Goal: Check status: Check status

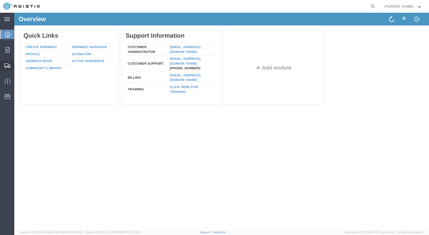
click at [18, 67] on span "Shipments" at bounding box center [16, 65] width 4 height 10
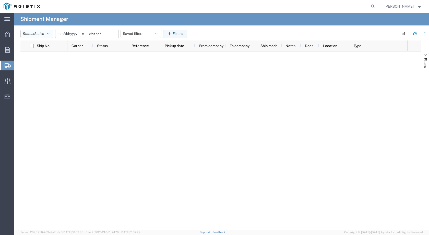
click at [52, 34] on button "Status: Active" at bounding box center [36, 34] width 33 height 8
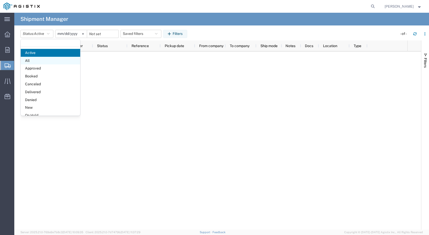
click at [30, 60] on span "All" at bounding box center [50, 61] width 59 height 8
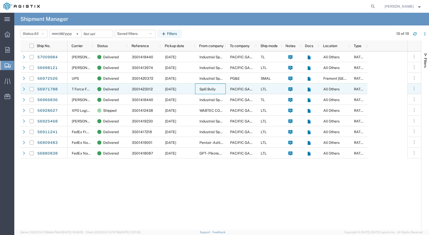
click at [212, 89] on span "Spill Bully" at bounding box center [207, 89] width 16 height 4
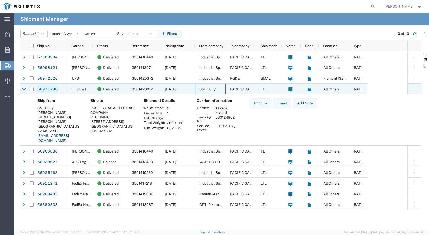
click at [46, 86] on link "56971788" at bounding box center [47, 89] width 21 height 8
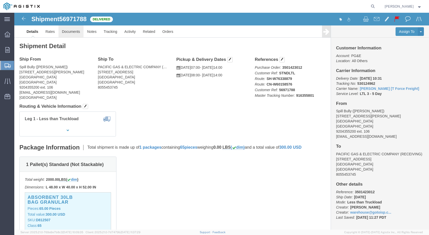
click link "Documents"
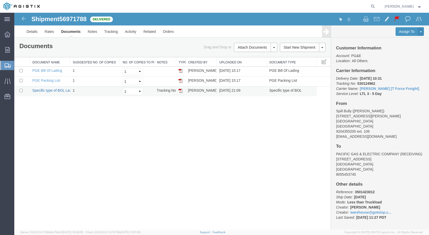
click at [54, 91] on link "Specific type of BOL Laser" at bounding box center [53, 91] width 42 height 4
click at [70, 17] on span "56971788" at bounding box center [72, 19] width 27 height 7
copy span "56971788"
click at [93, 33] on link "Notes" at bounding box center [92, 32] width 17 height 12
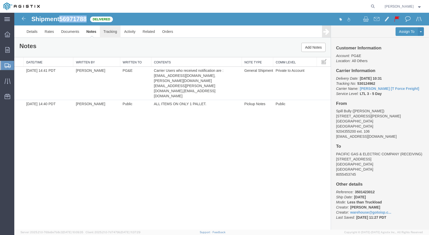
drag, startPoint x: 127, startPoint y: 46, endPoint x: 112, endPoint y: 33, distance: 19.3
click at [112, 33] on link "Tracking" at bounding box center [110, 32] width 21 height 12
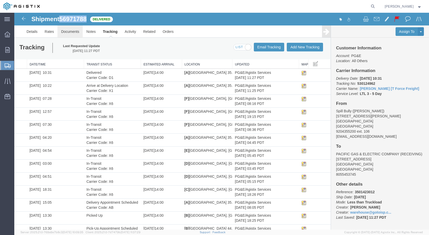
click at [68, 31] on link "Documents" at bounding box center [69, 32] width 25 height 12
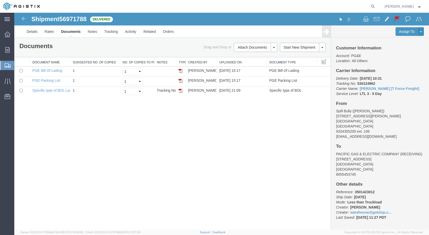
click at [106, 107] on div "Shipment 56971788 3 of 3 Delivered Details Rates Documents Notes Tracking Activ…" at bounding box center [221, 121] width 414 height 217
